Goal: Information Seeking & Learning: Learn about a topic

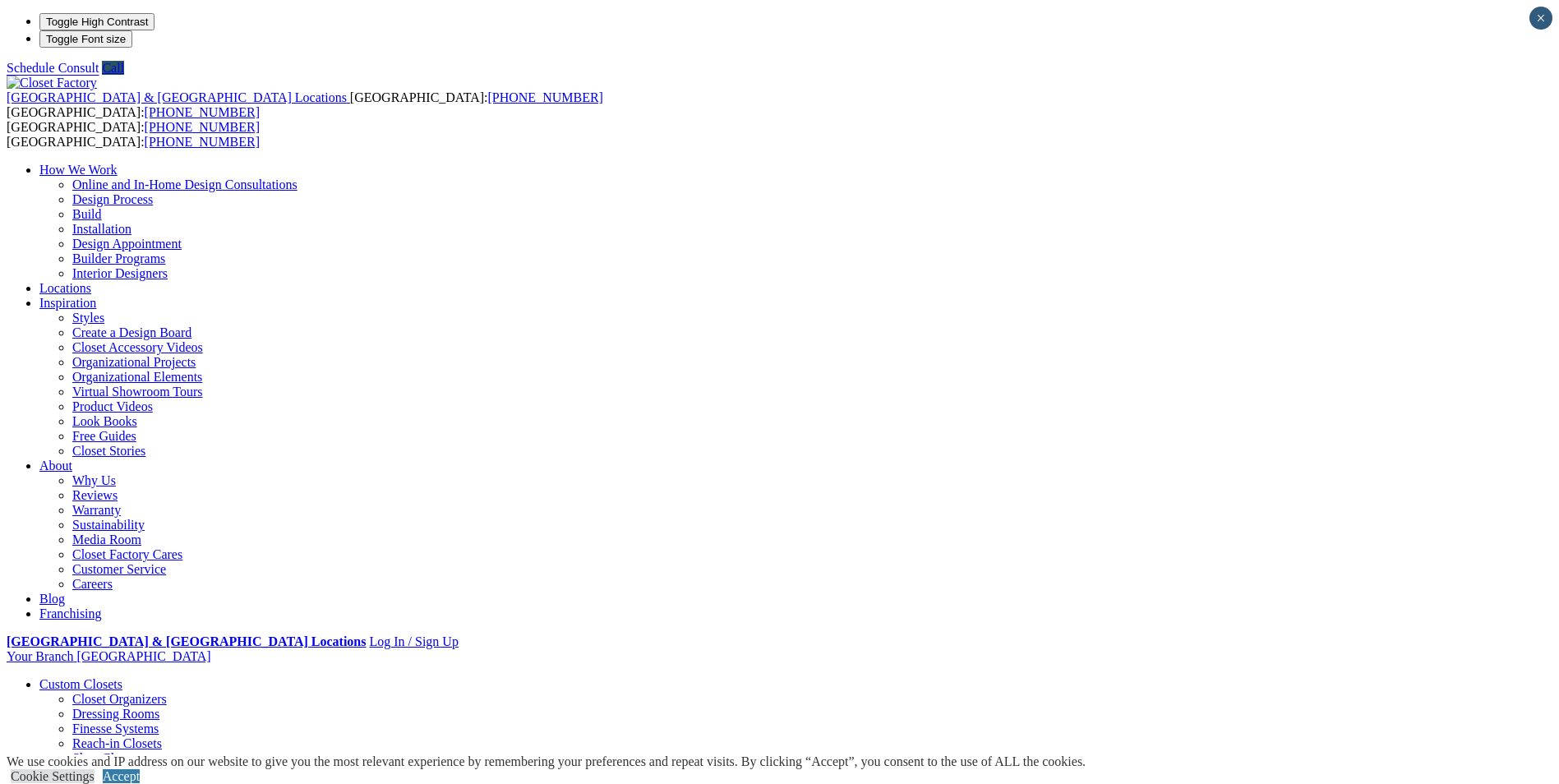
drag, startPoint x: 931, startPoint y: 240, endPoint x: 788, endPoint y: 241, distance: 143.0
click at [102, 207] on link "Build" at bounding box center [87, 214] width 29 height 14
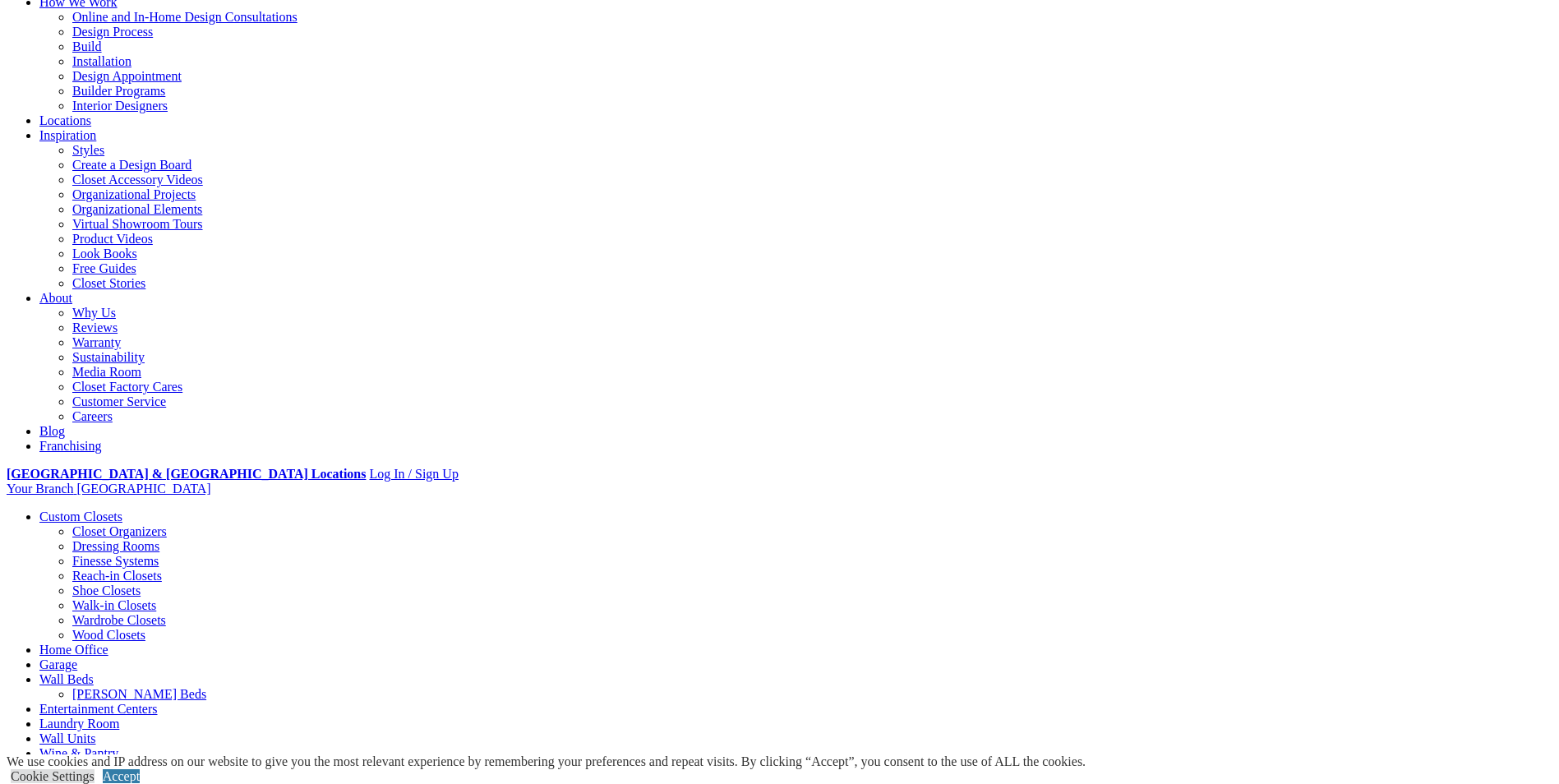
scroll to position [247, 0]
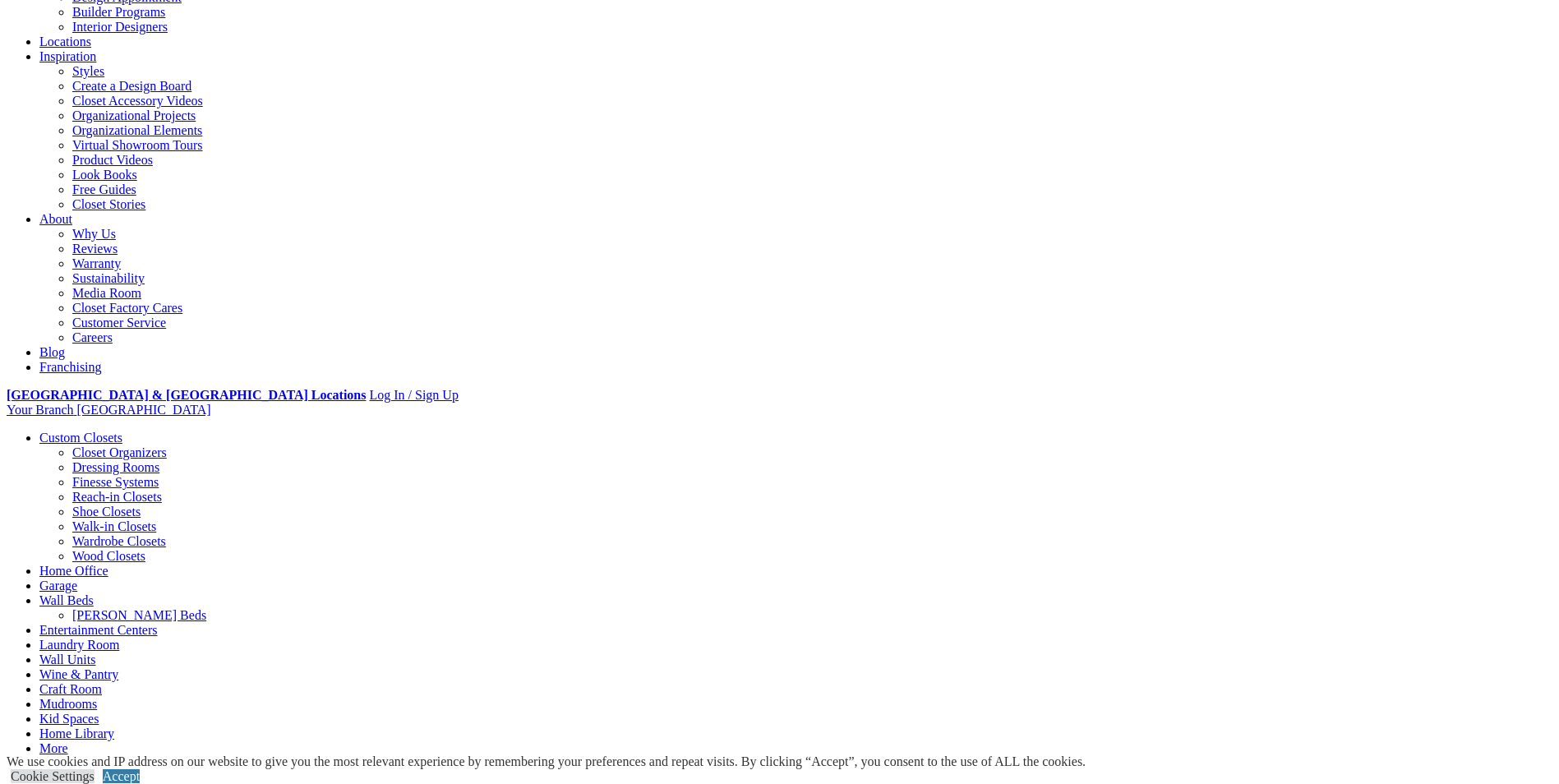
click at [77, 578] on link "Garage" at bounding box center [59, 585] width 38 height 14
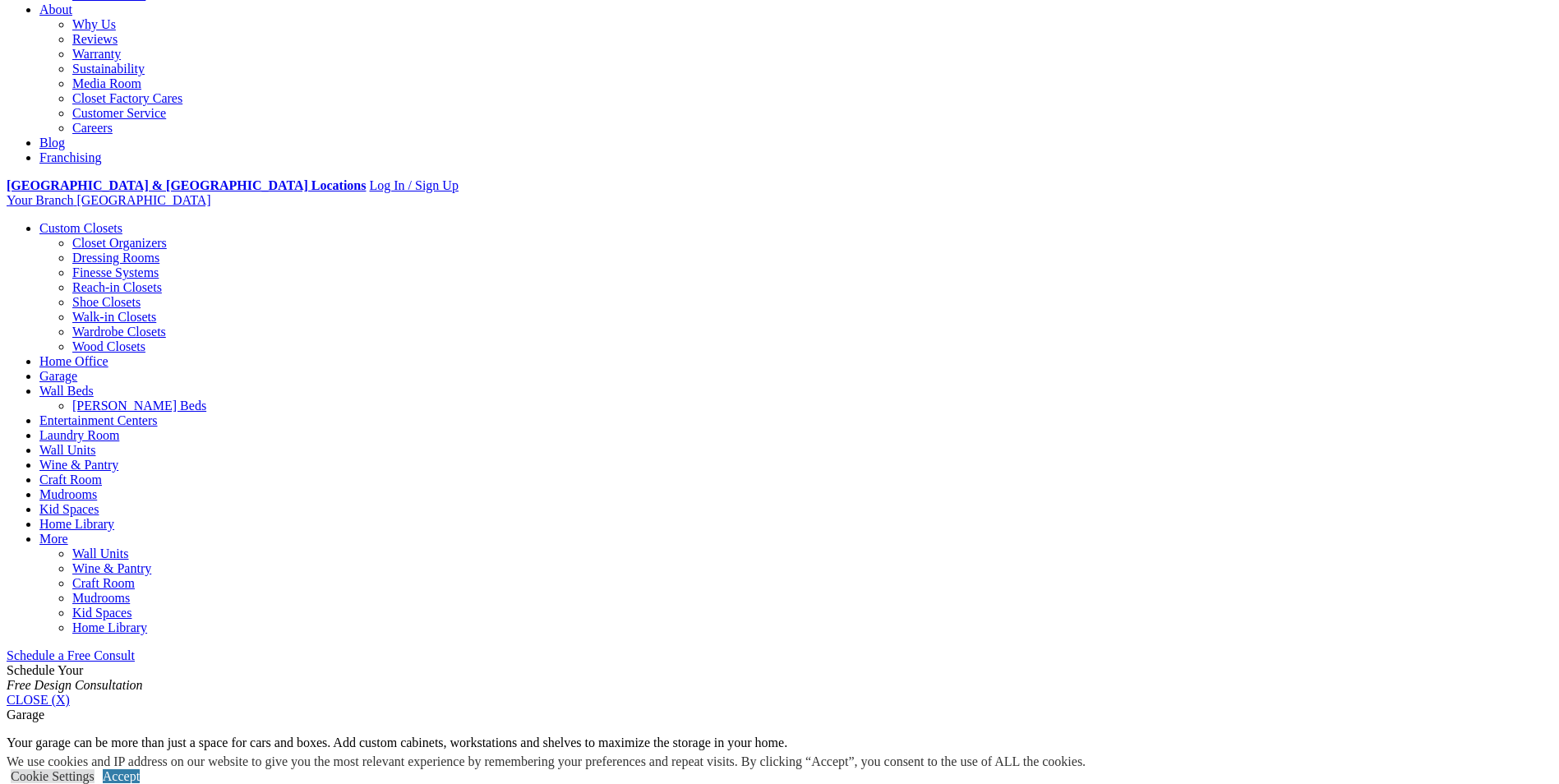
scroll to position [493, 0]
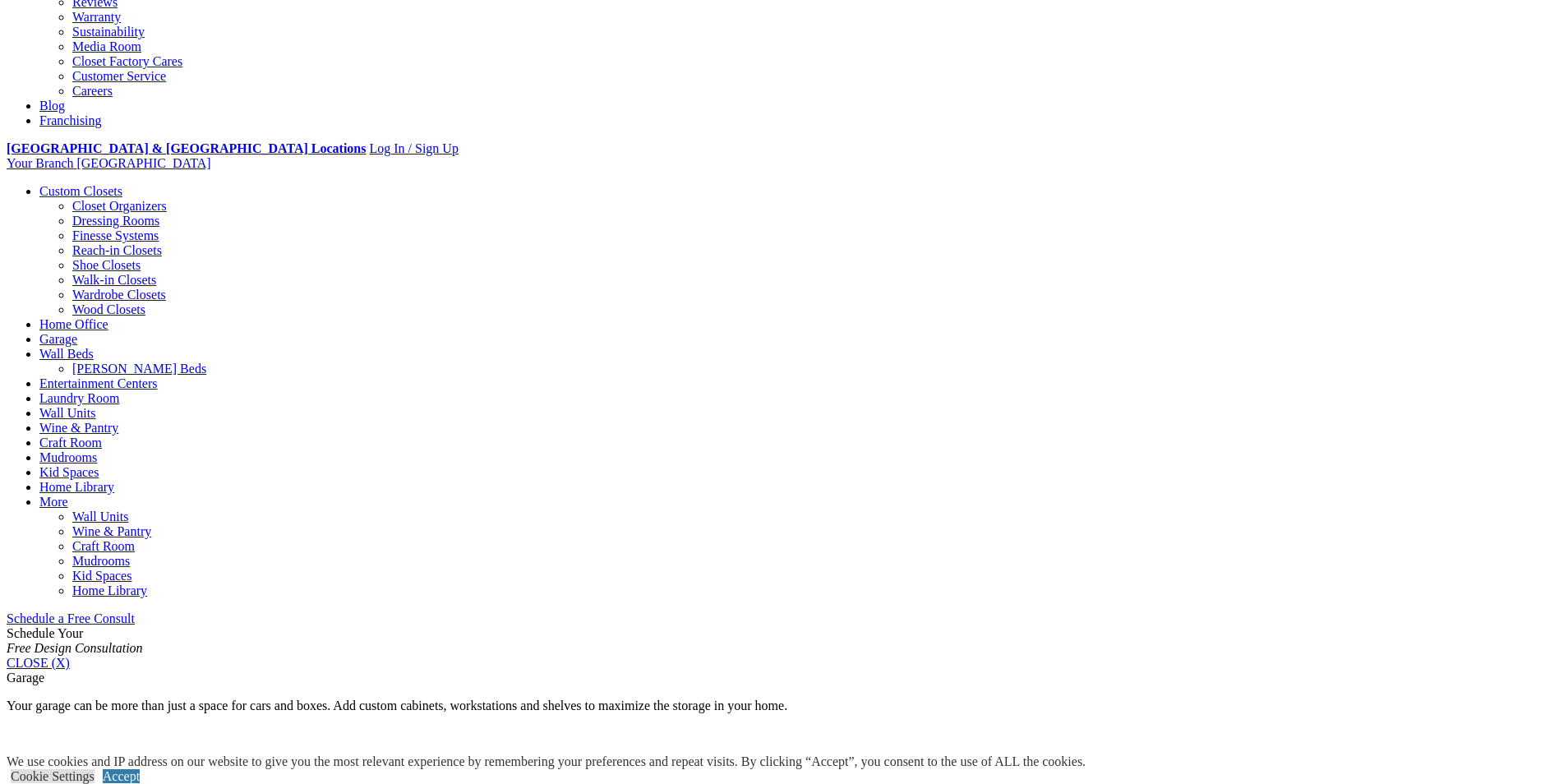
drag, startPoint x: 680, startPoint y: 333, endPoint x: 1434, endPoint y: 465, distance: 765.5
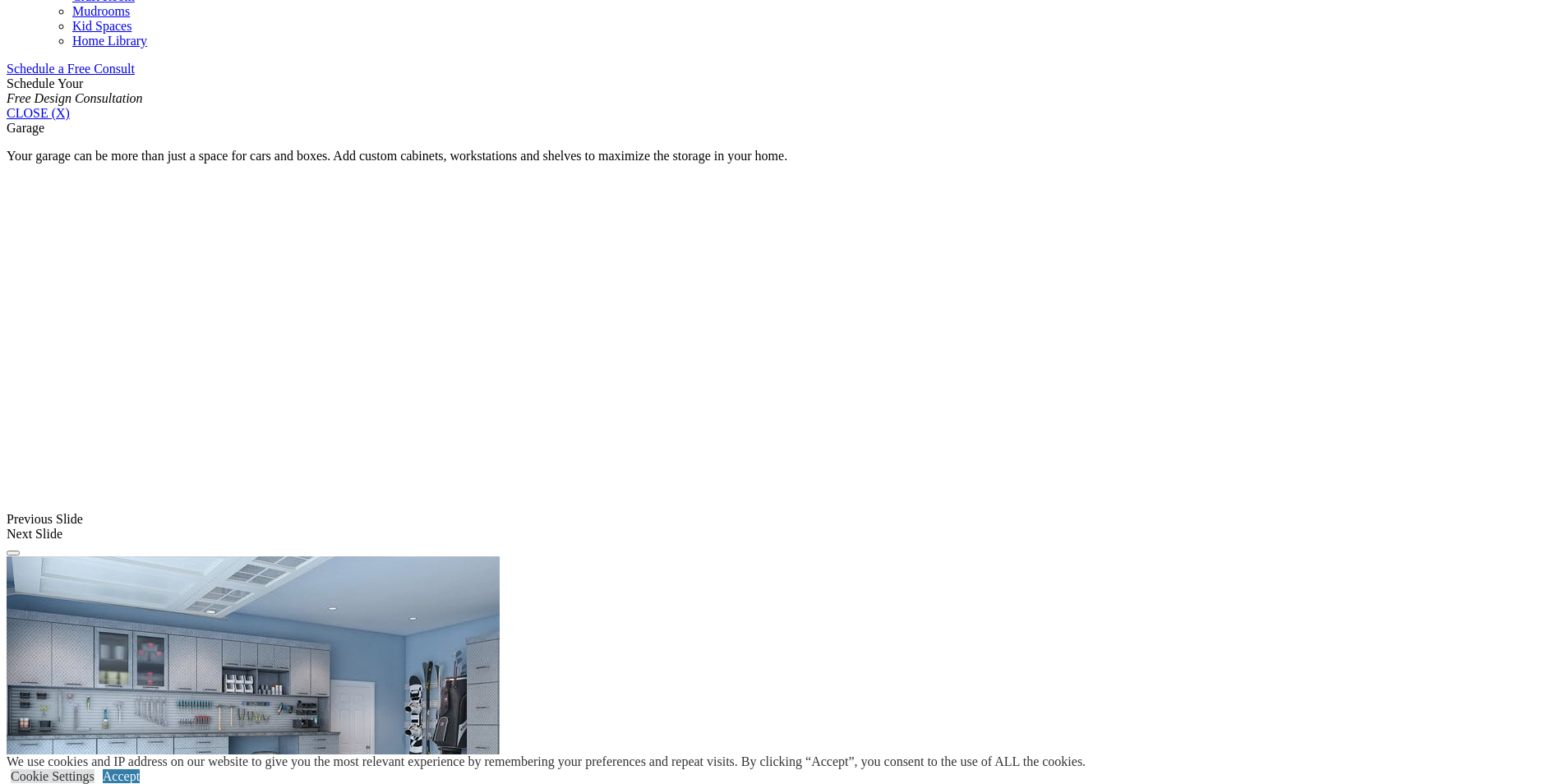
scroll to position [1068, 0]
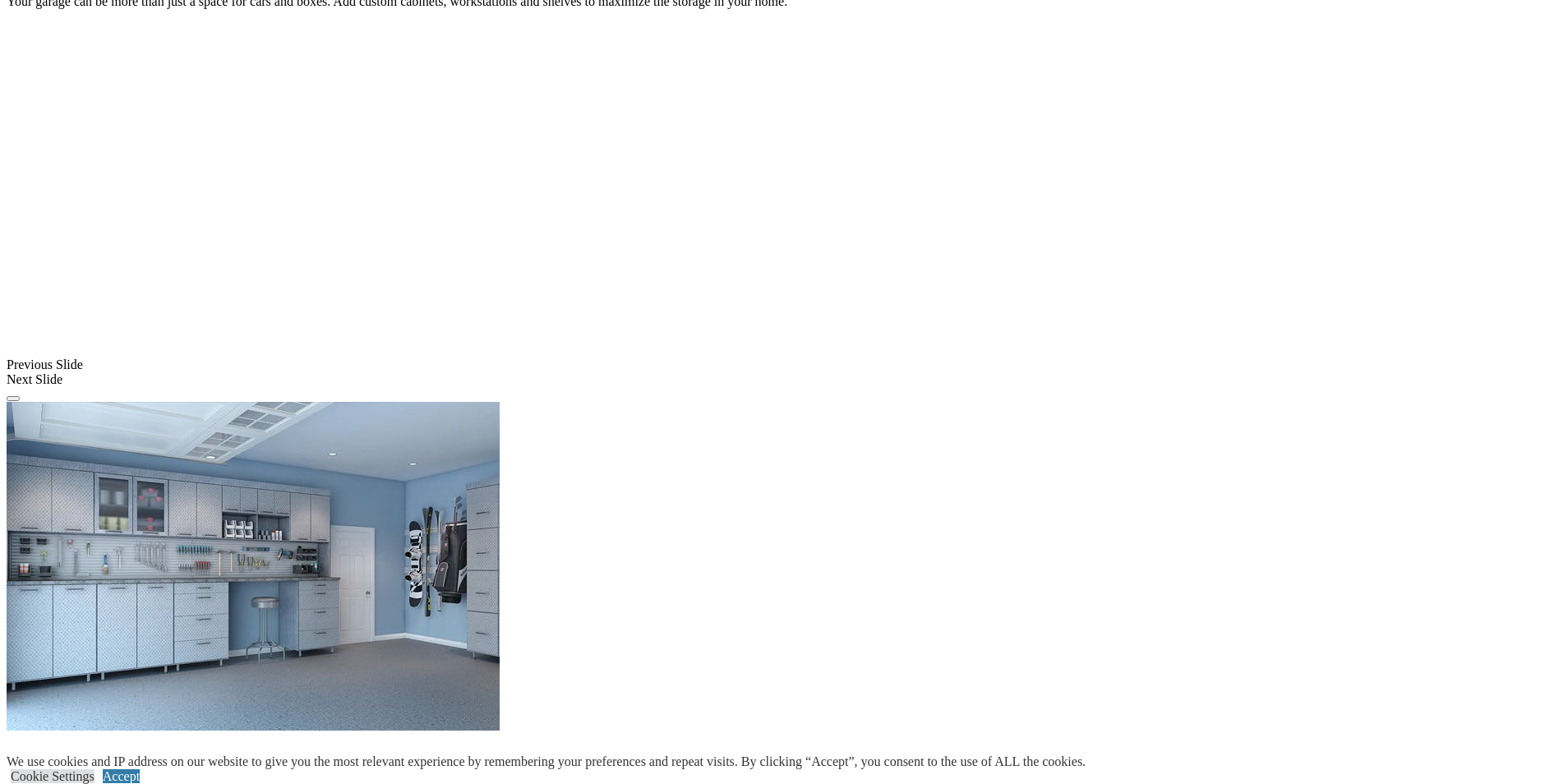
scroll to position [1232, 0]
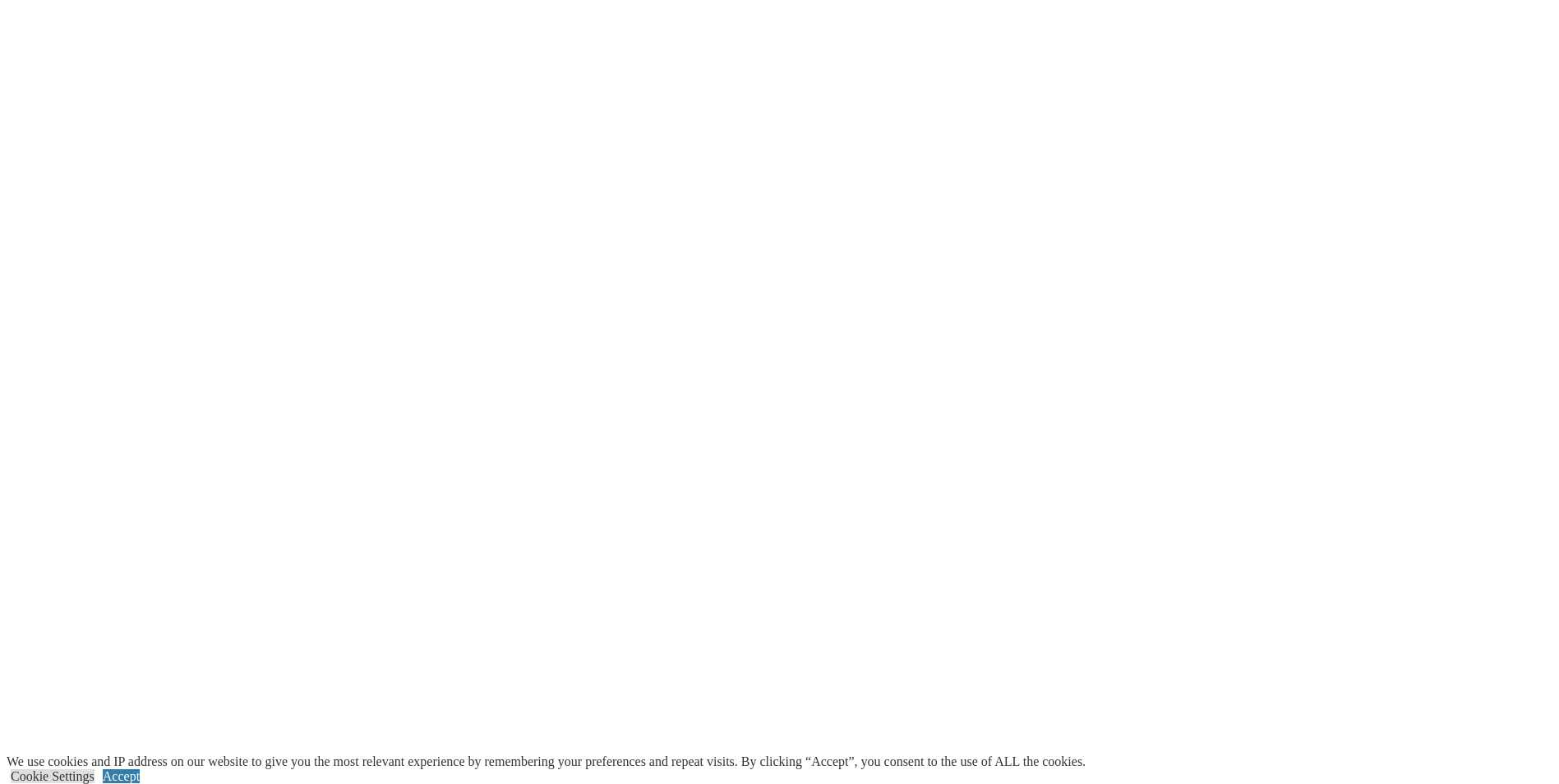
scroll to position [2548, 0]
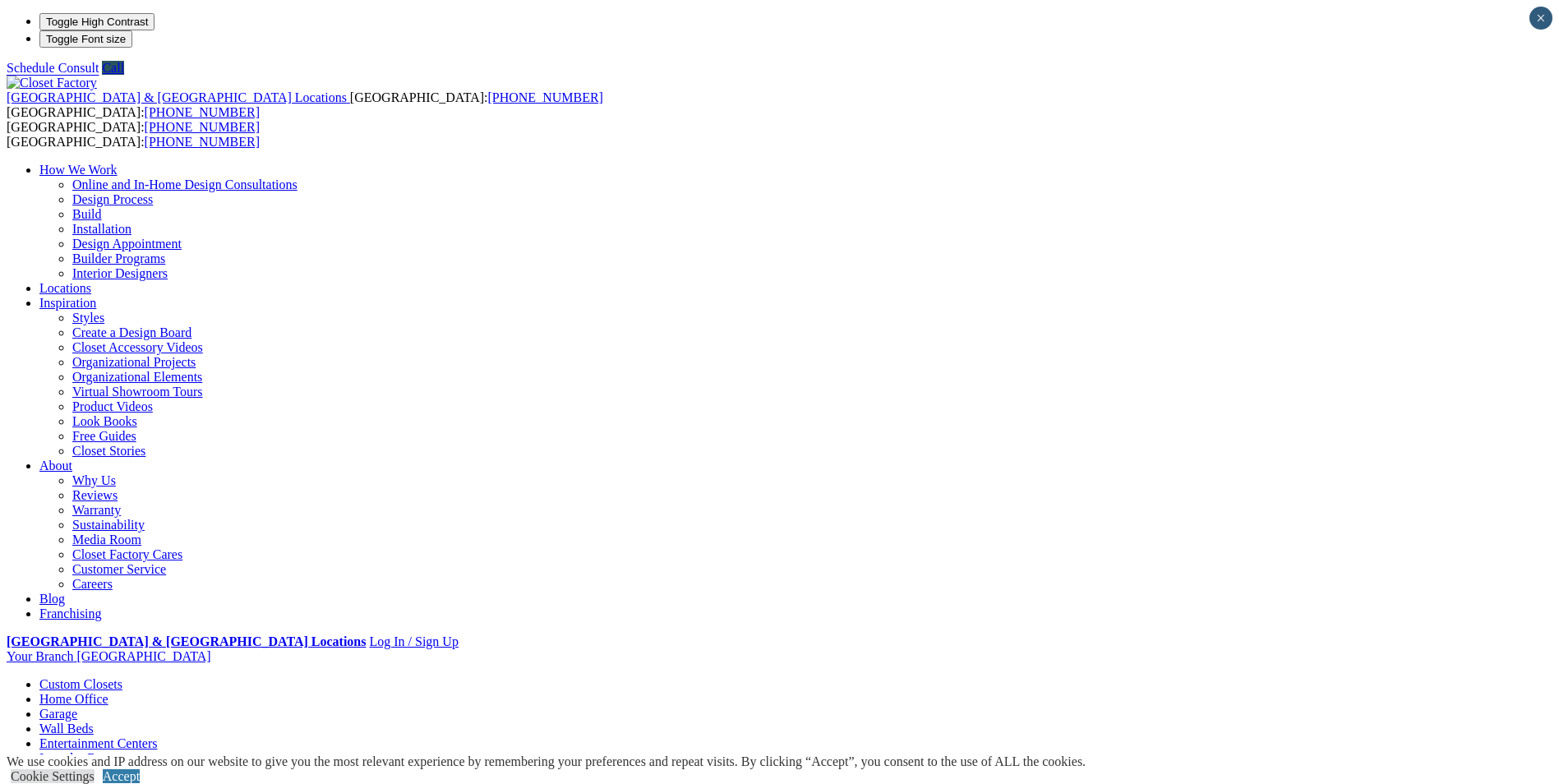
click at [158, 736] on link "Entertainment Centers" at bounding box center [99, 743] width 119 height 14
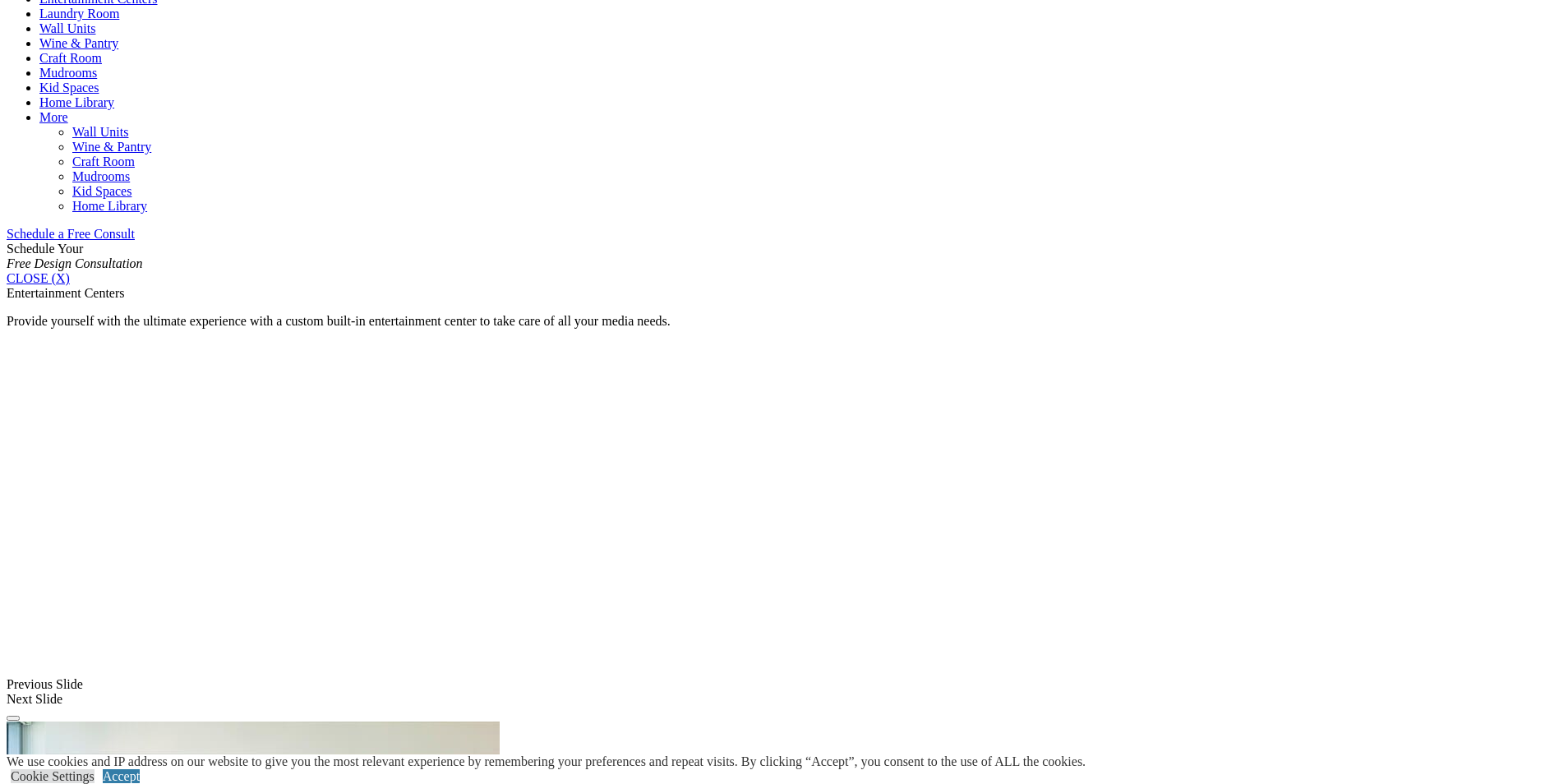
scroll to position [986, 0]
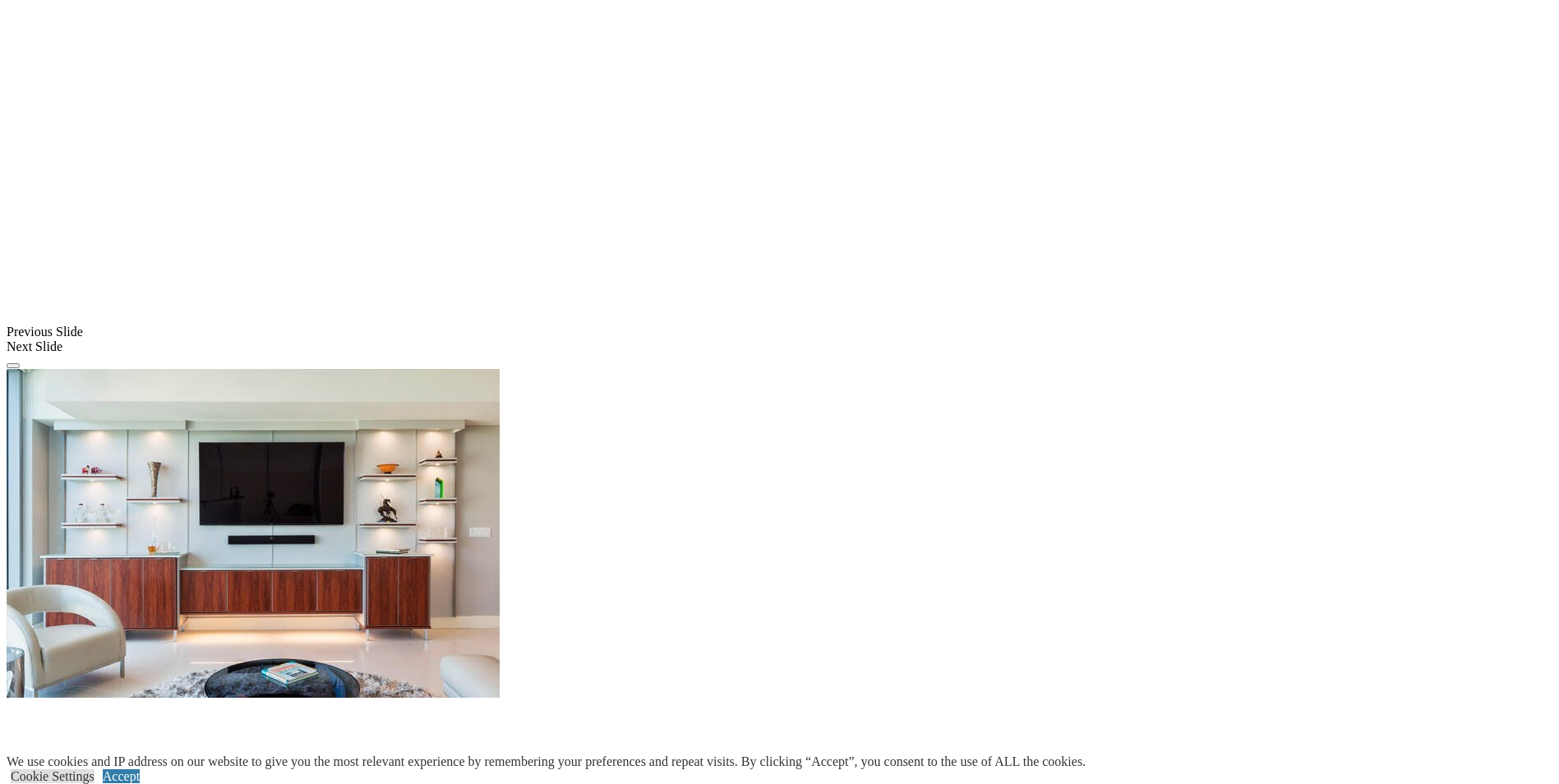
scroll to position [1232, 0]
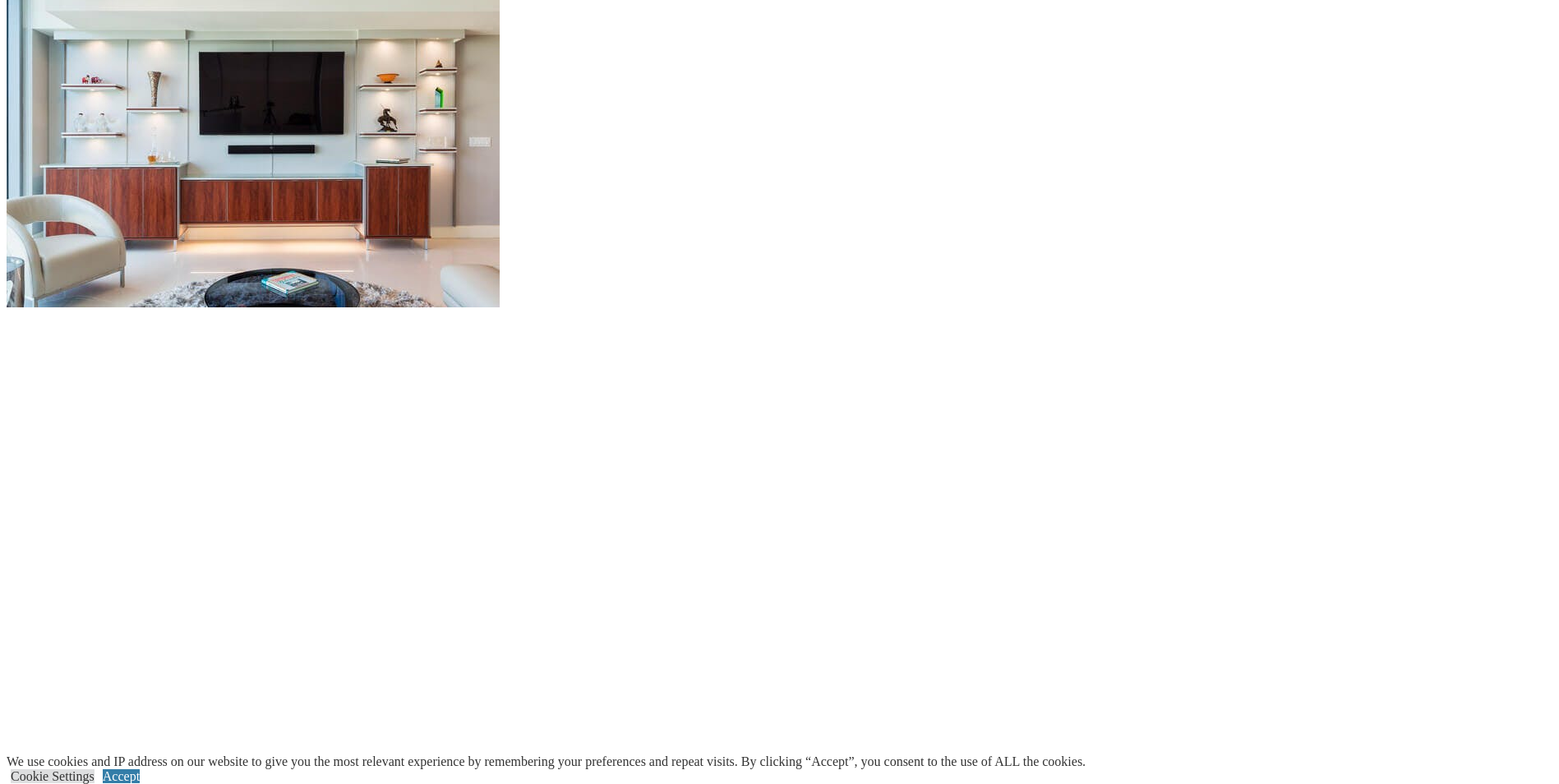
scroll to position [1643, 0]
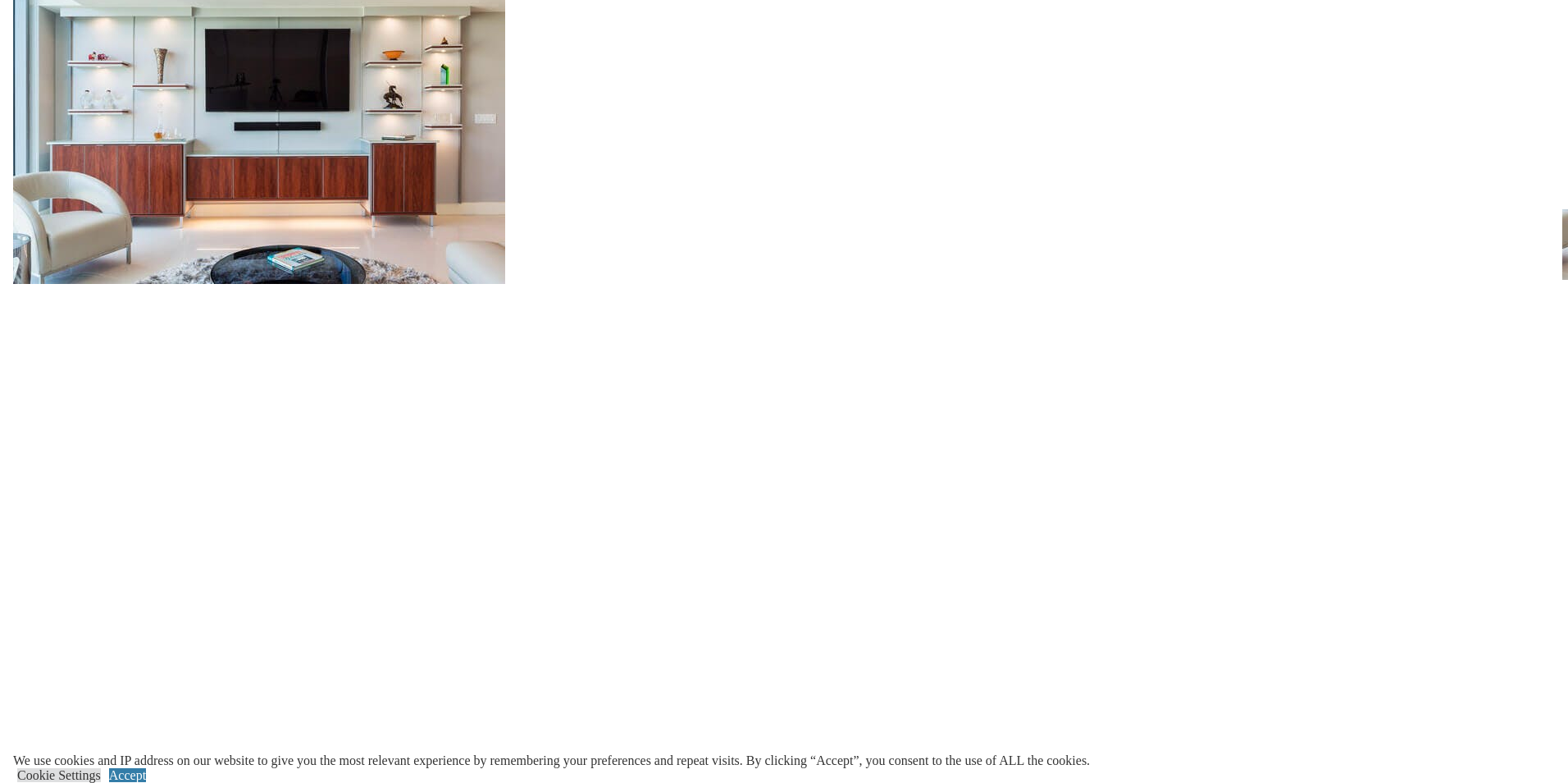
scroll to position [246, 0]
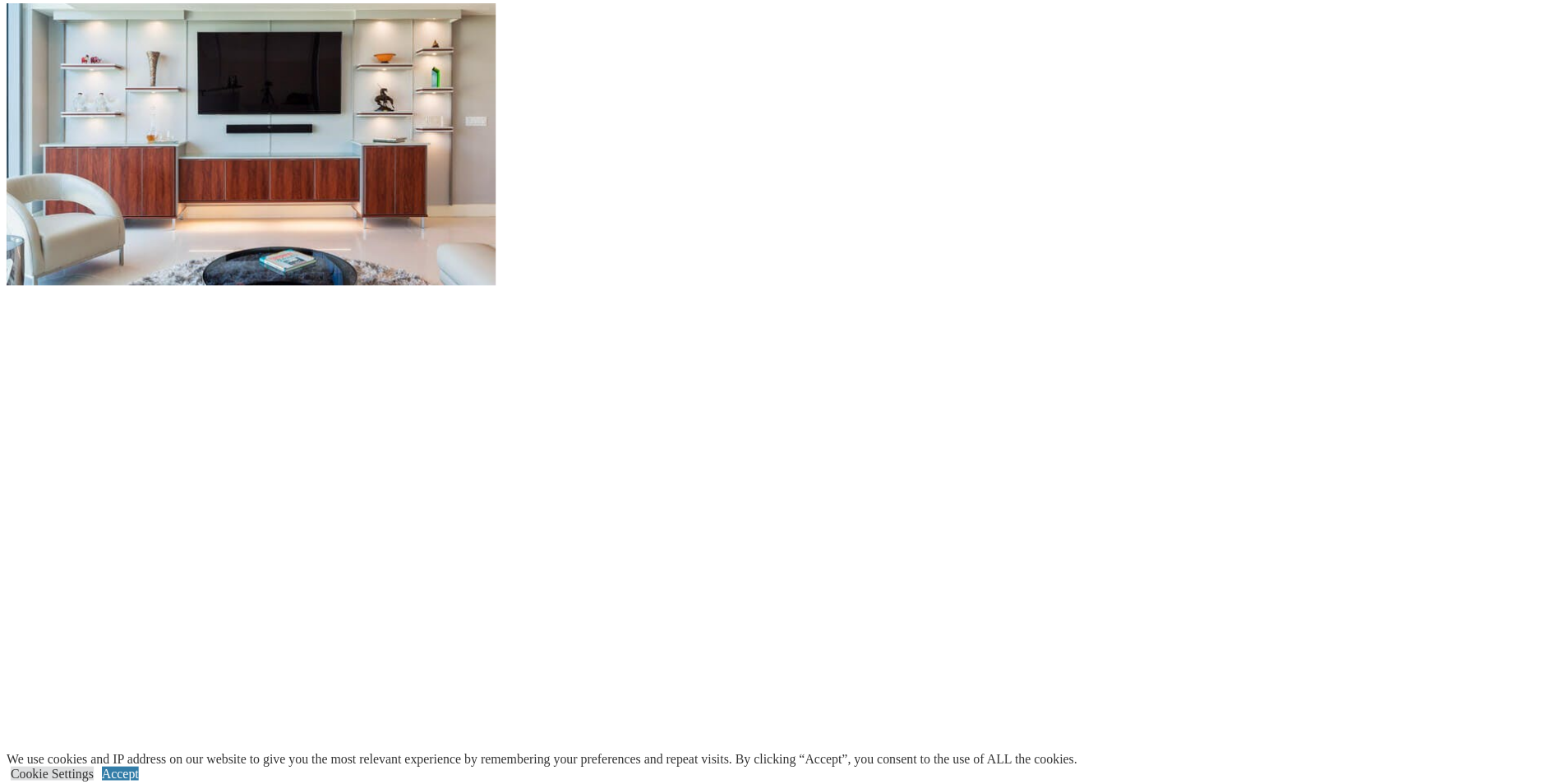
scroll to position [231, 0]
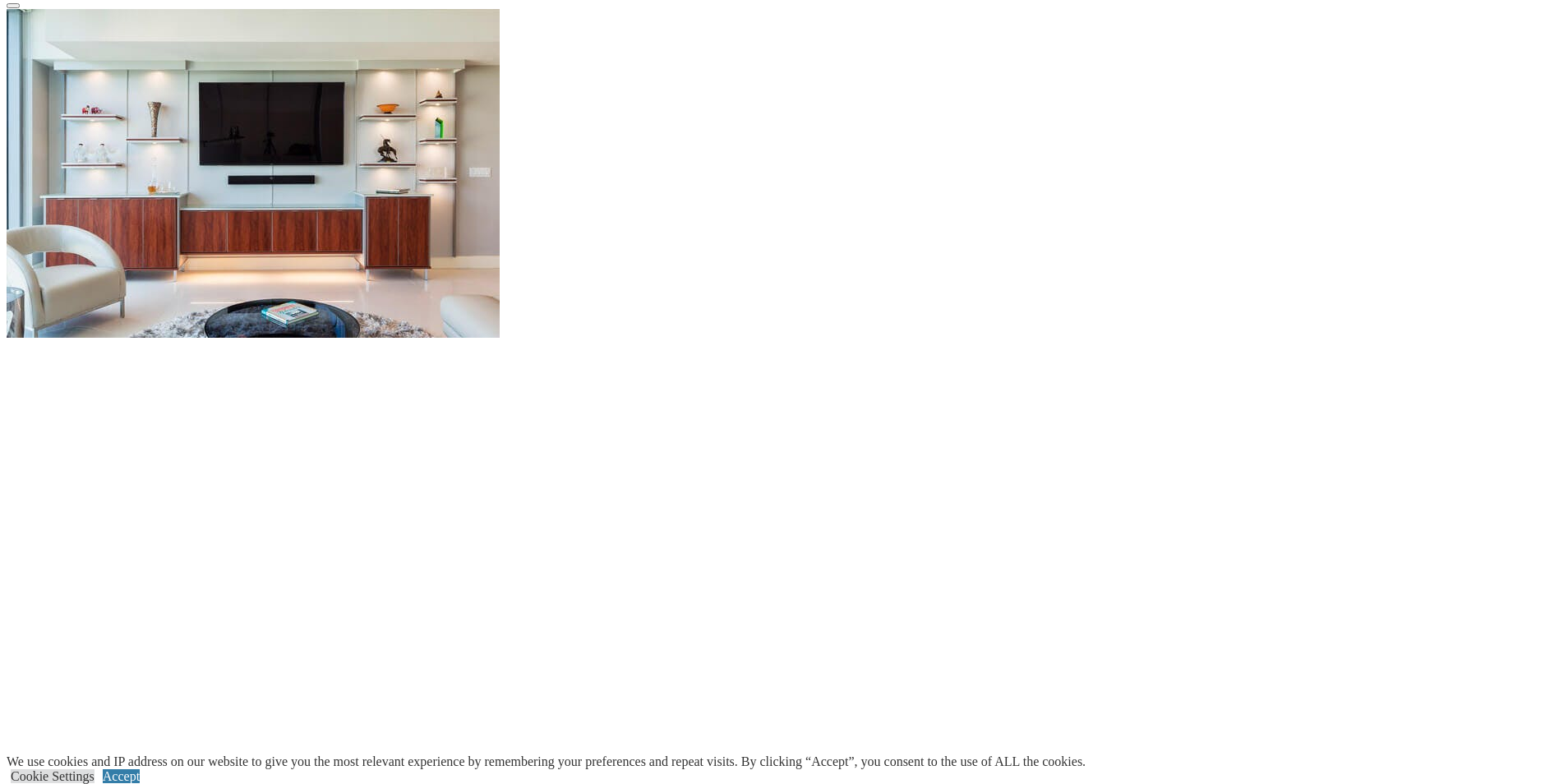
scroll to position [1561, 0]
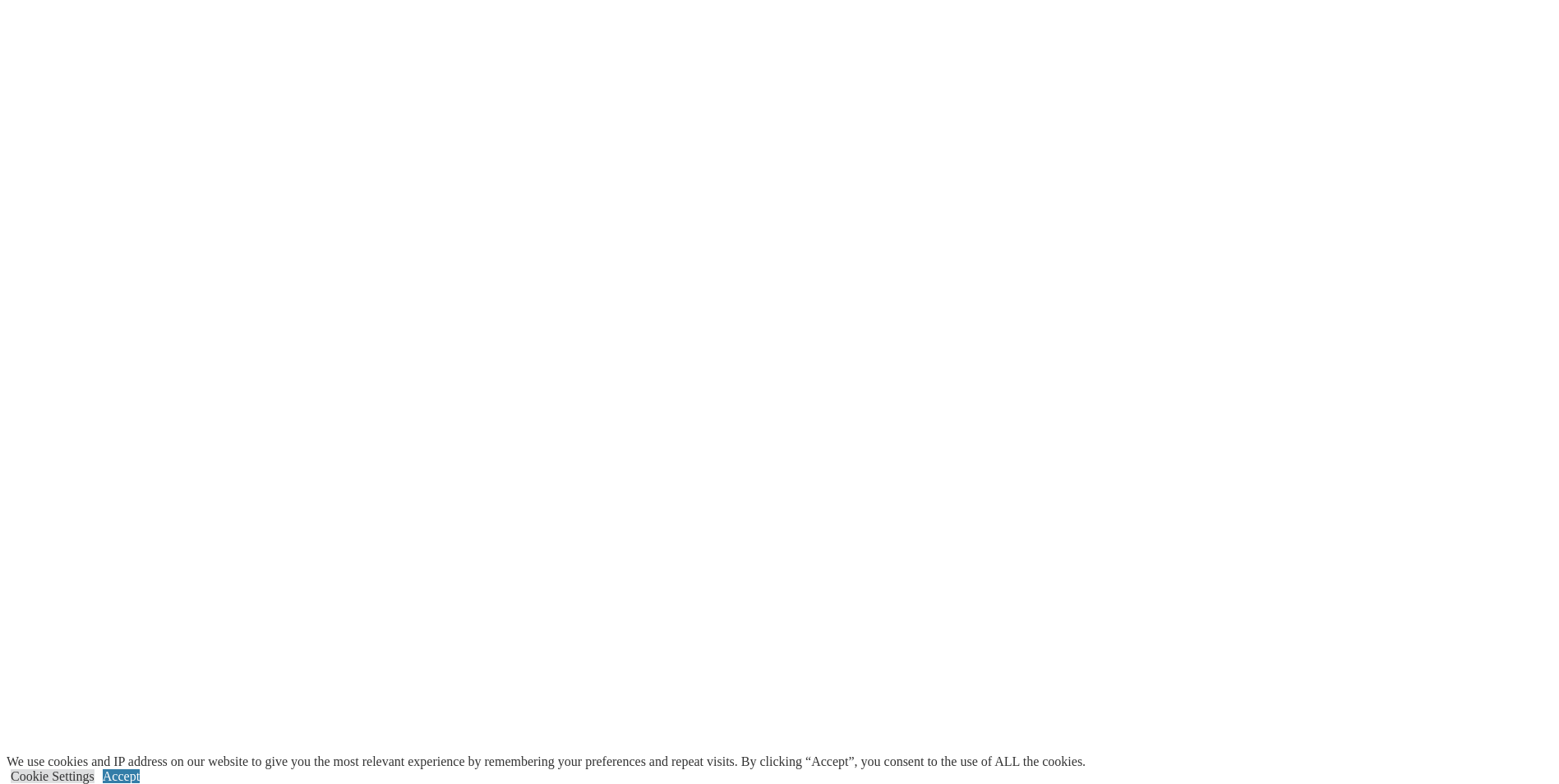
scroll to position [2219, 0]
drag, startPoint x: 635, startPoint y: 247, endPoint x: 584, endPoint y: 247, distance: 51.0
drag, startPoint x: 738, startPoint y: 49, endPoint x: 880, endPoint y: 82, distance: 145.8
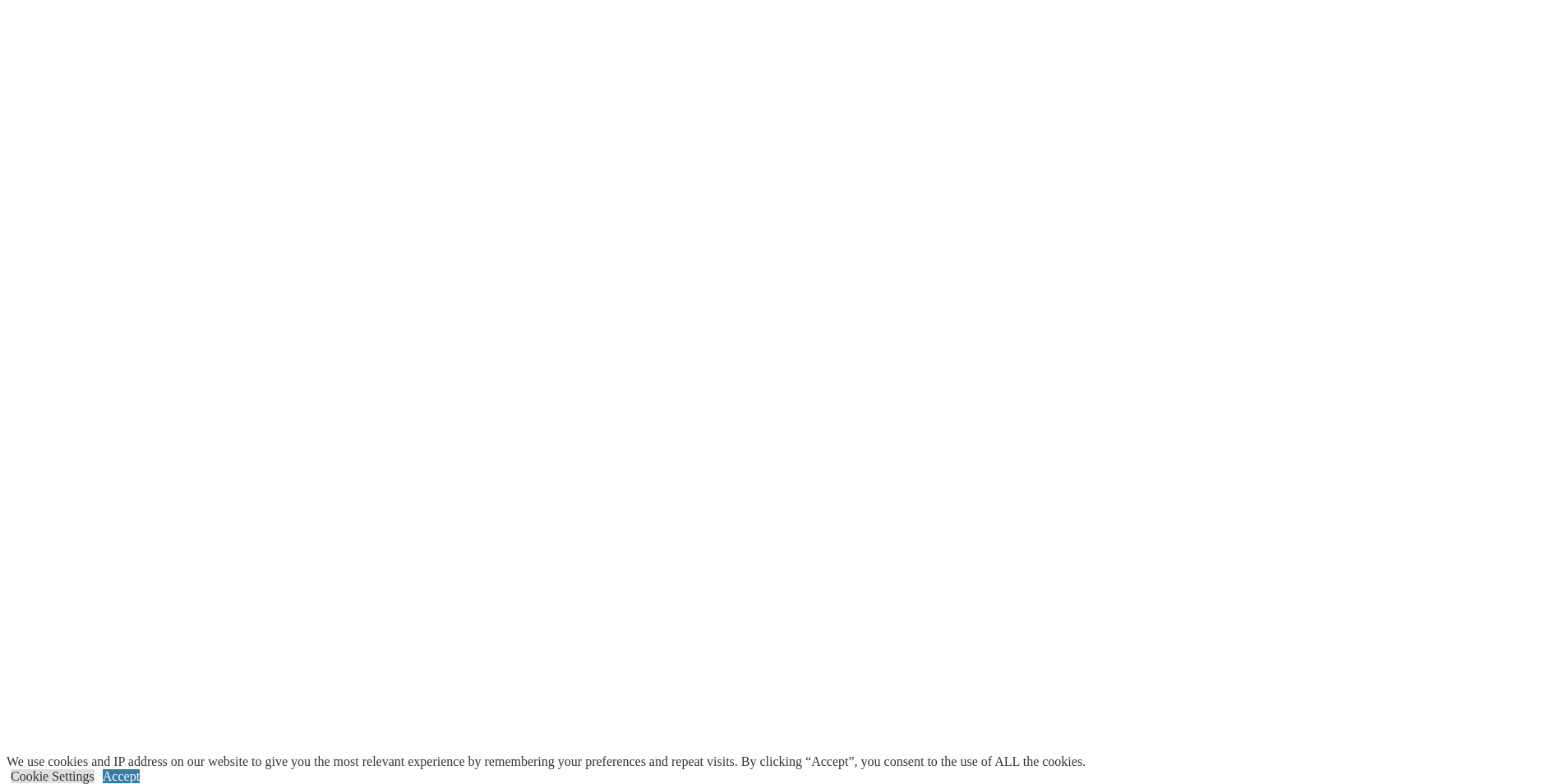
drag, startPoint x: 586, startPoint y: 201, endPoint x: 647, endPoint y: 228, distance: 66.7
drag, startPoint x: 647, startPoint y: 228, endPoint x: 648, endPoint y: 214, distance: 14.0
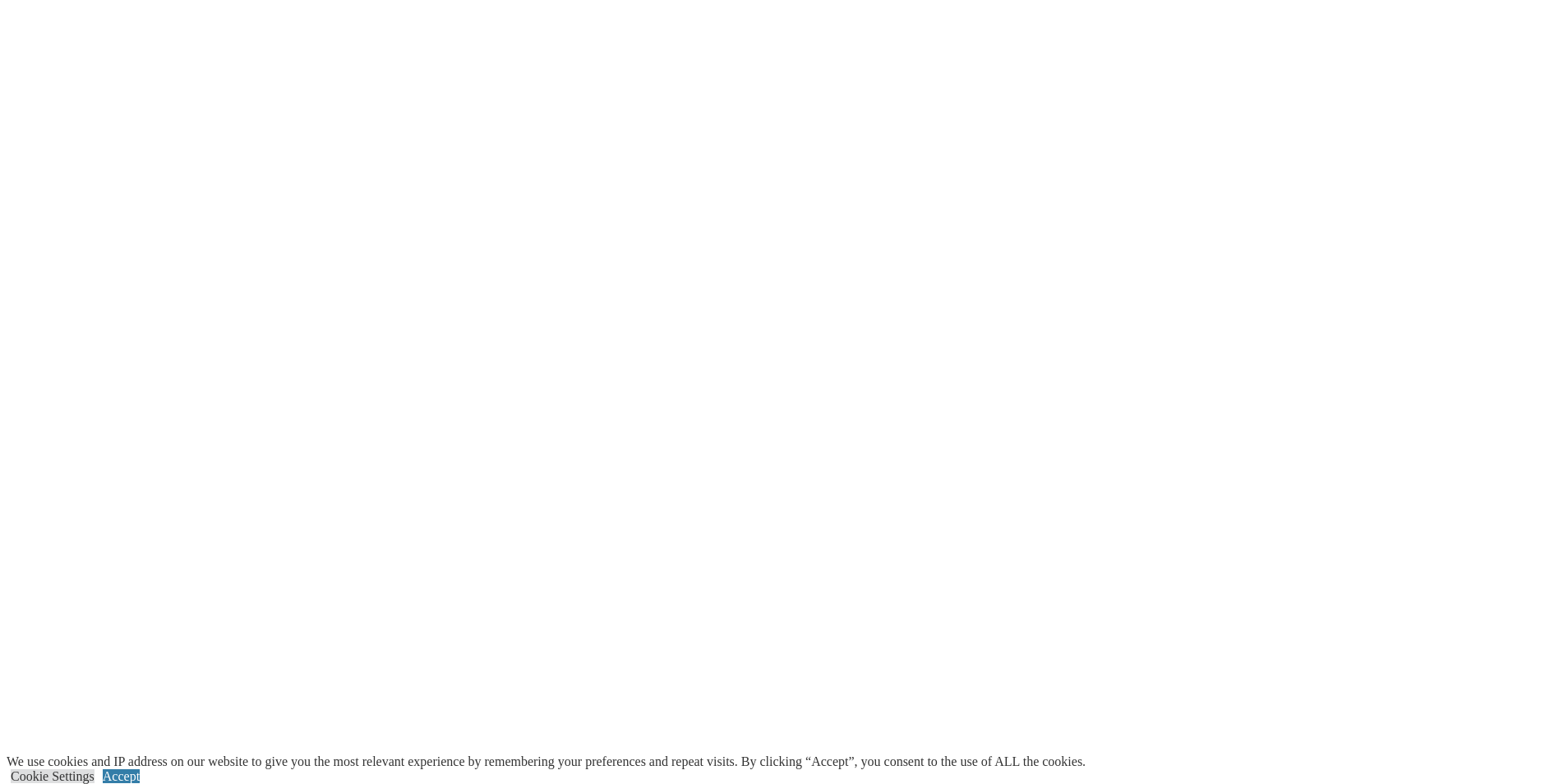
copy p "Our thermofused melamine is pressed directly onto pinecore substrate."
